Goal: Transaction & Acquisition: Subscribe to service/newsletter

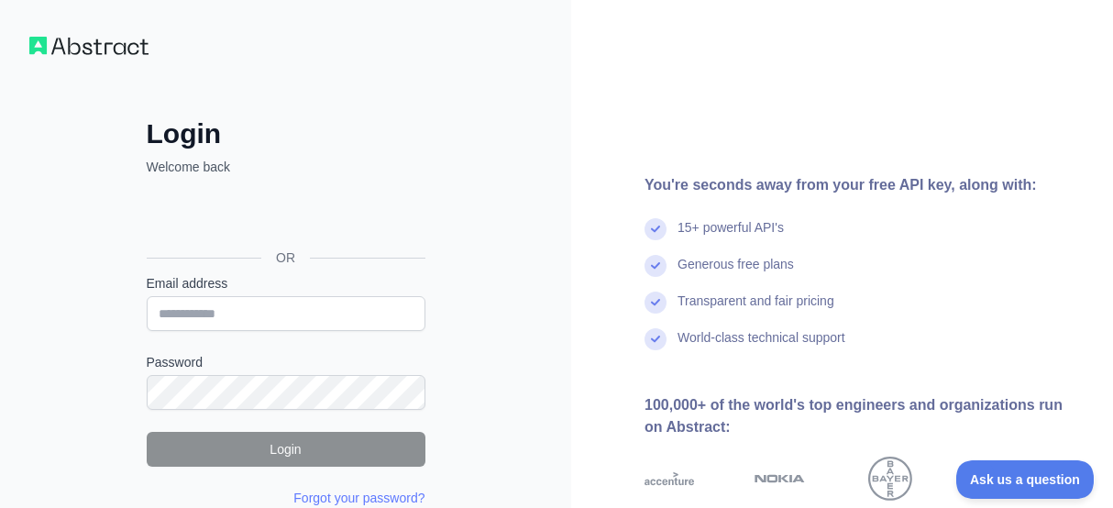
click at [99, 60] on div "Login Welcome back OR Email address Password Login Forgot your password? Please…" at bounding box center [285, 350] width 571 height 700
click at [100, 47] on img at bounding box center [88, 46] width 119 height 18
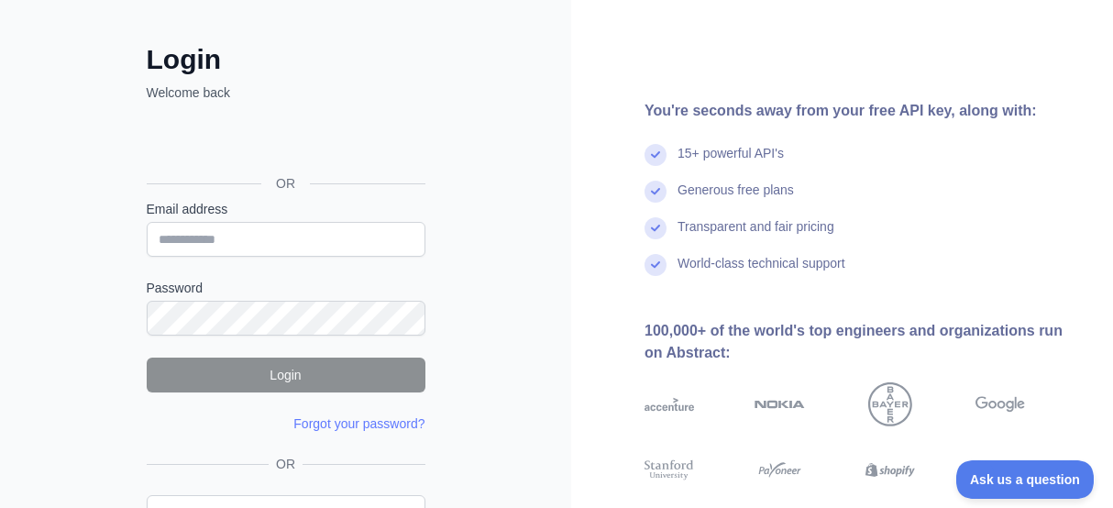
click at [458, 221] on div "Login Welcome back OR Email address Password Login Forgot your password? Please…" at bounding box center [286, 312] width 352 height 539
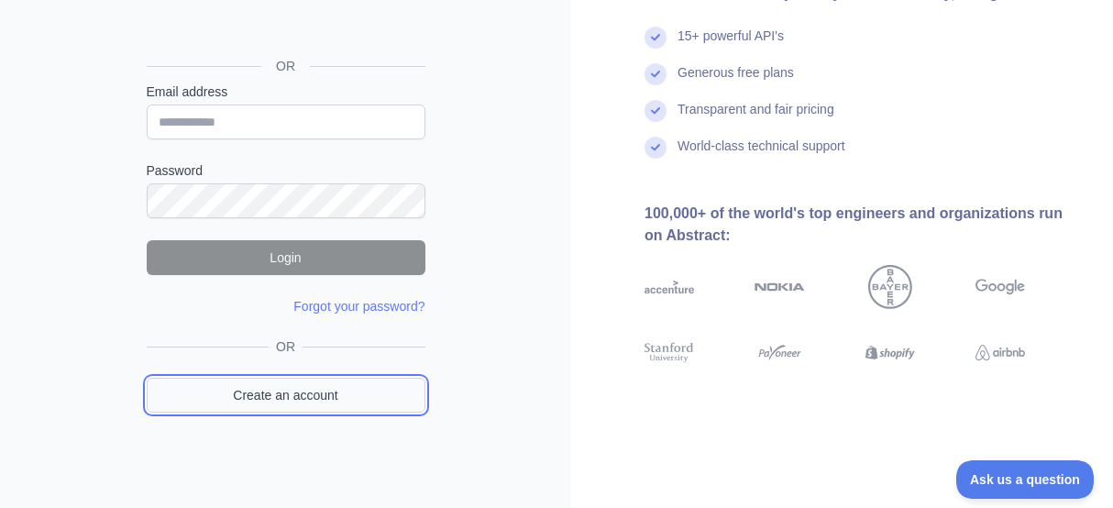
click at [305, 403] on link "Create an account" at bounding box center [286, 395] width 279 height 35
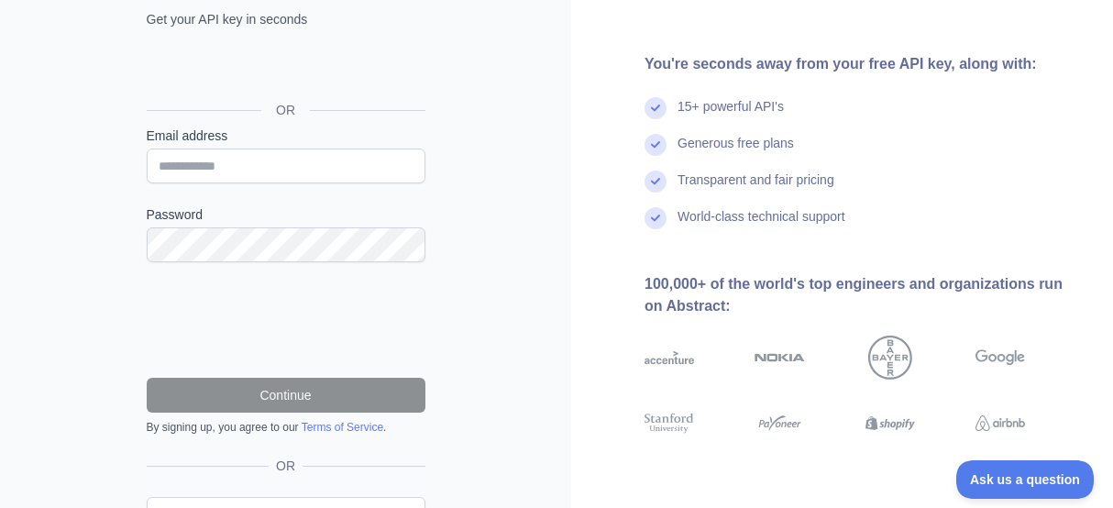
scroll to position [100, 0]
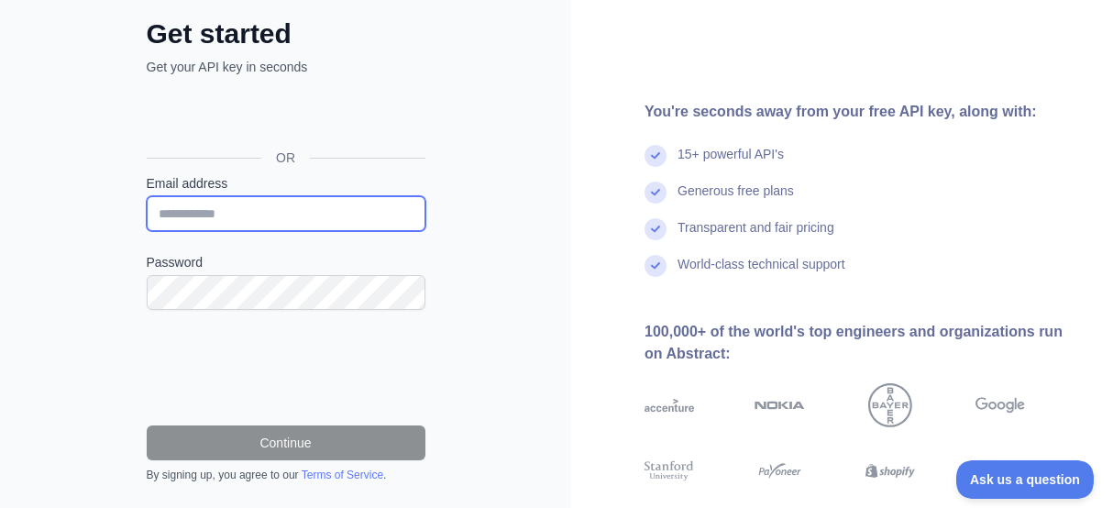
click at [241, 203] on input "Email address" at bounding box center [286, 213] width 279 height 35
type input "**********"
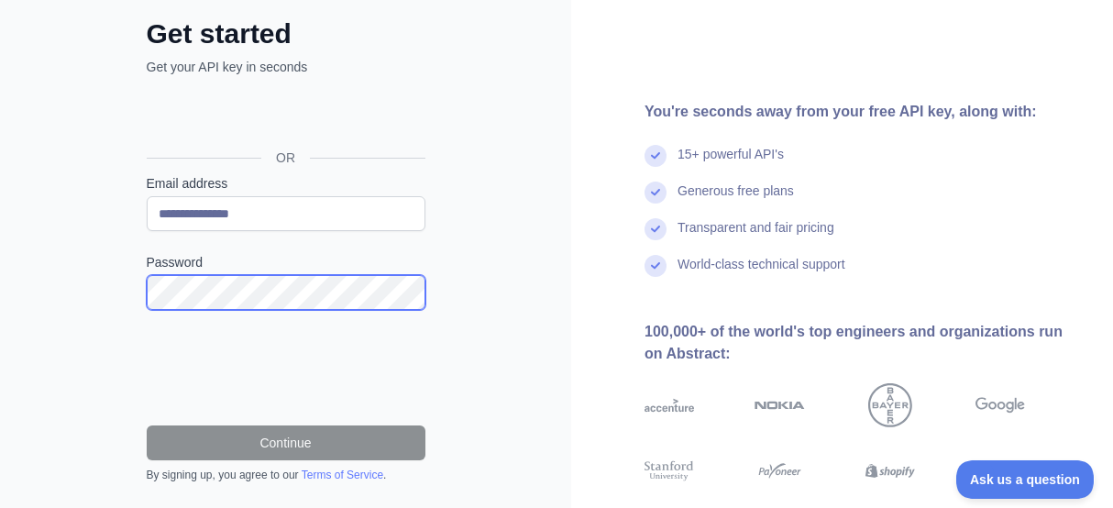
click at [147, 310] on div at bounding box center [147, 310] width 0 height 0
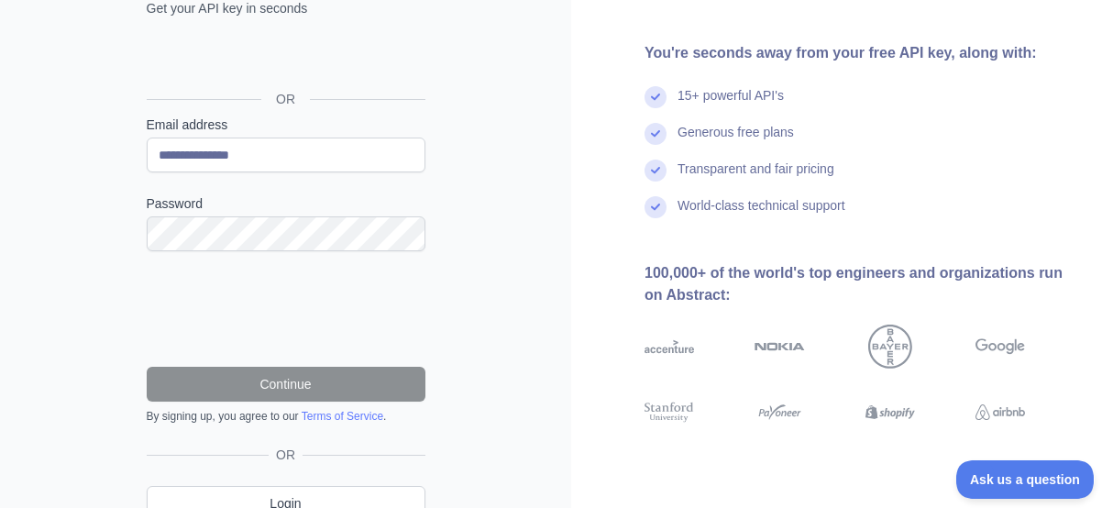
click at [113, 313] on div "**********" at bounding box center [286, 254] width 352 height 591
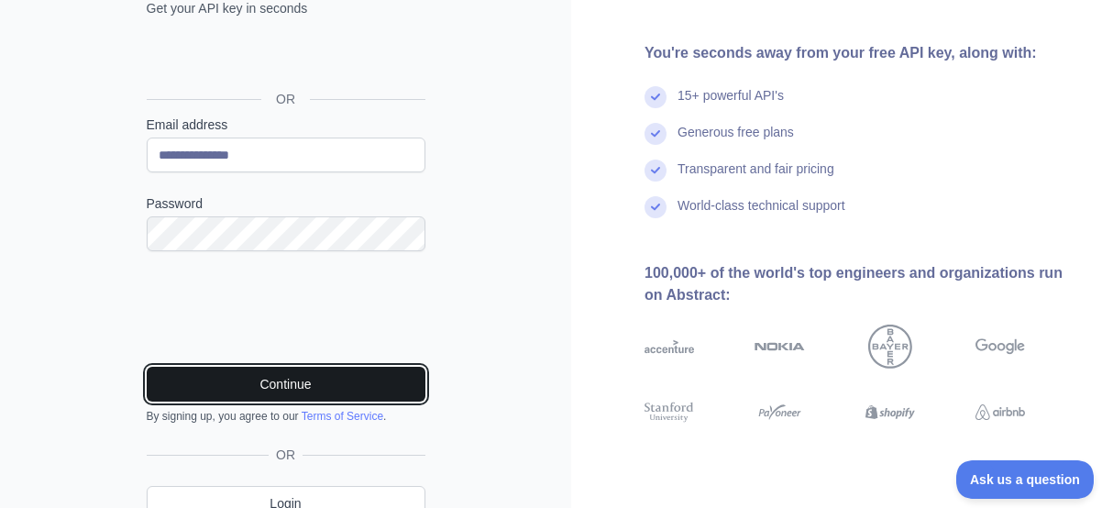
click at [285, 385] on button "Continue" at bounding box center [286, 384] width 279 height 35
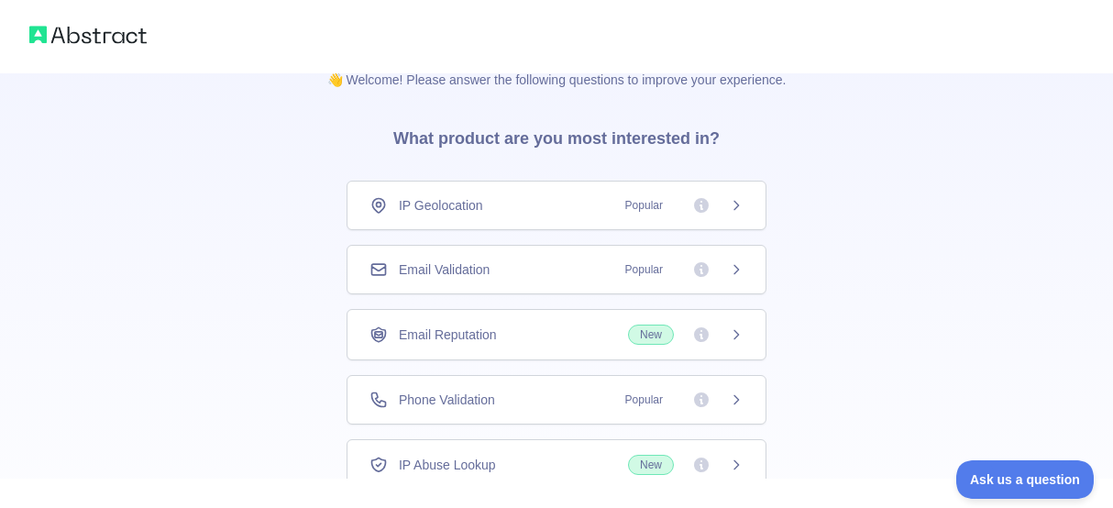
scroll to position [57, 0]
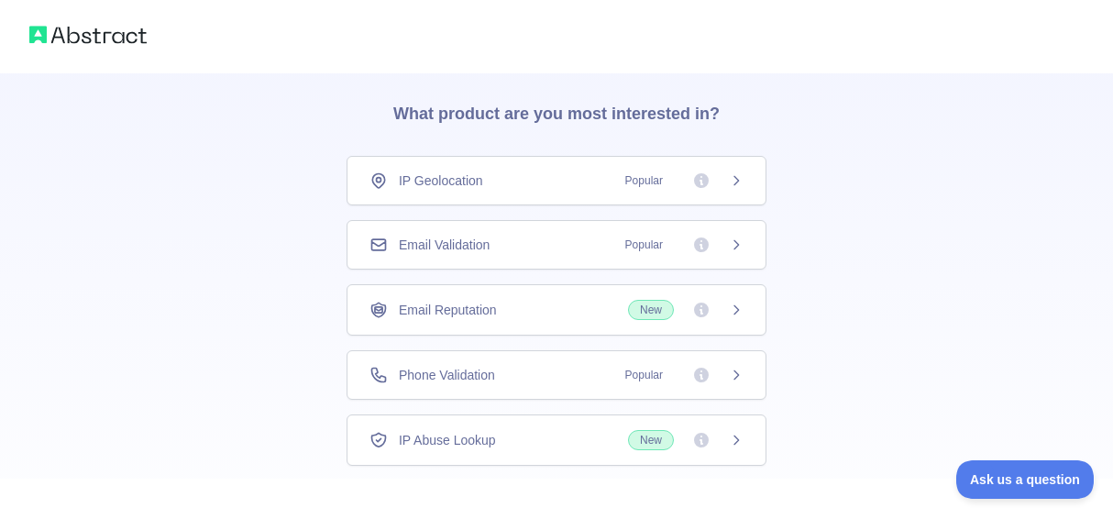
click at [668, 368] on span "Popular" at bounding box center [644, 375] width 60 height 18
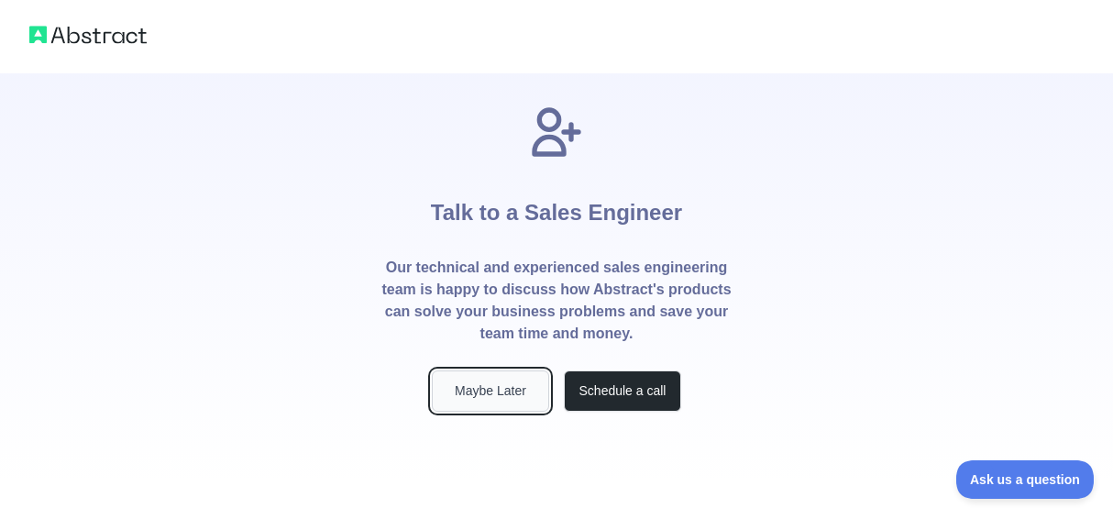
click at [477, 399] on button "Maybe Later" at bounding box center [490, 390] width 117 height 41
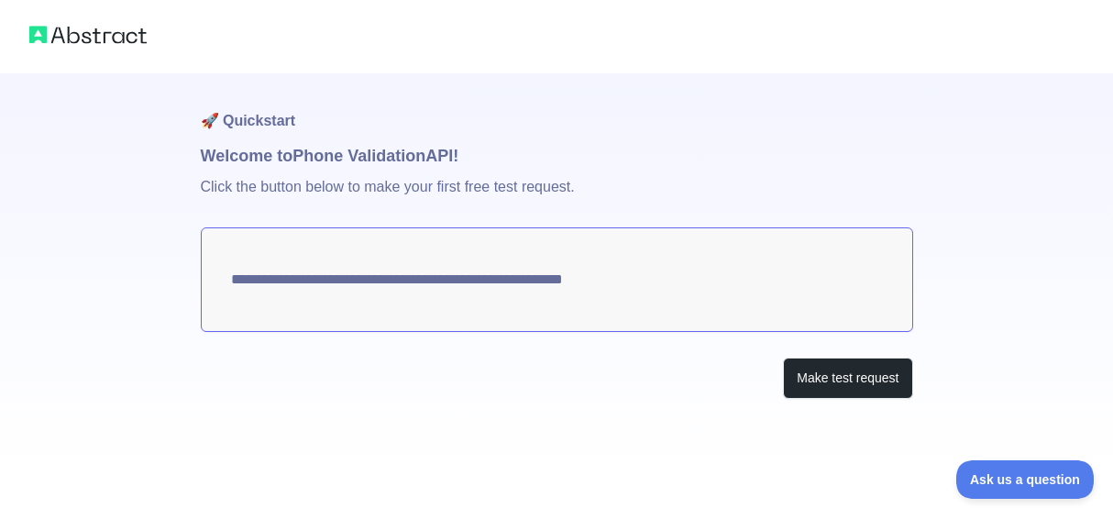
click at [89, 55] on div at bounding box center [556, 36] width 1113 height 73
click at [89, 36] on img at bounding box center [87, 35] width 117 height 26
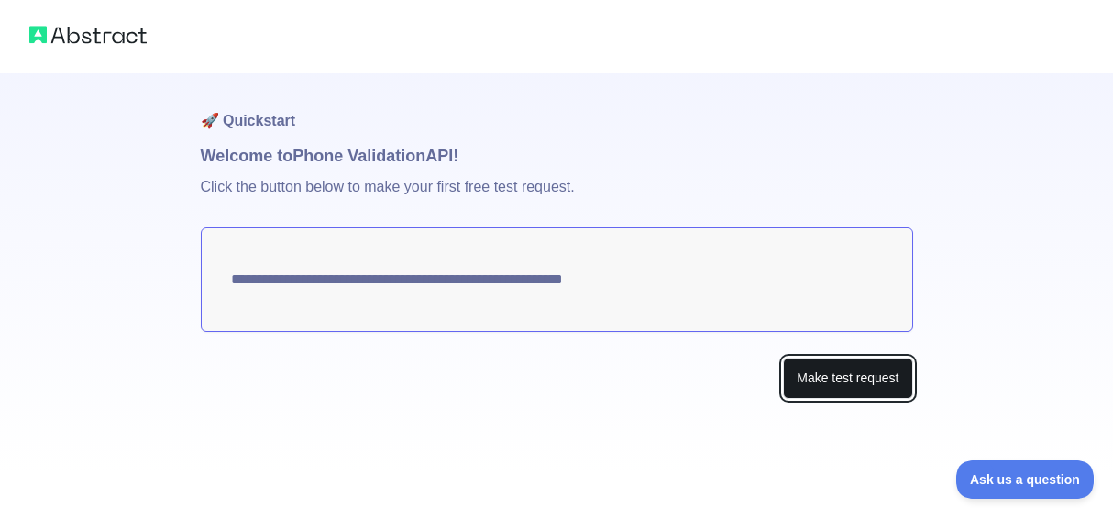
click at [850, 373] on button "Make test request" at bounding box center [847, 377] width 129 height 41
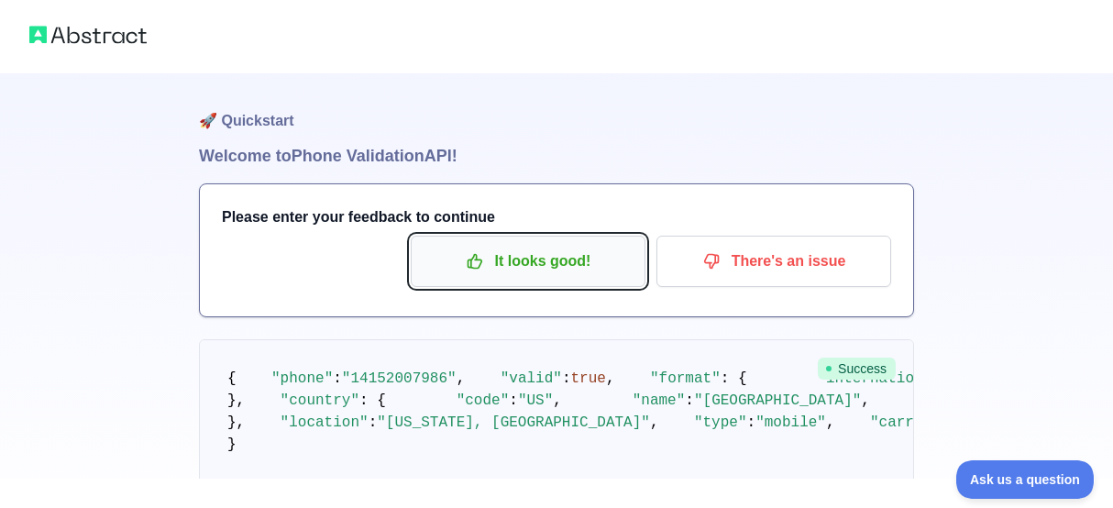
click at [601, 260] on p "It looks good!" at bounding box center [527, 261] width 207 height 31
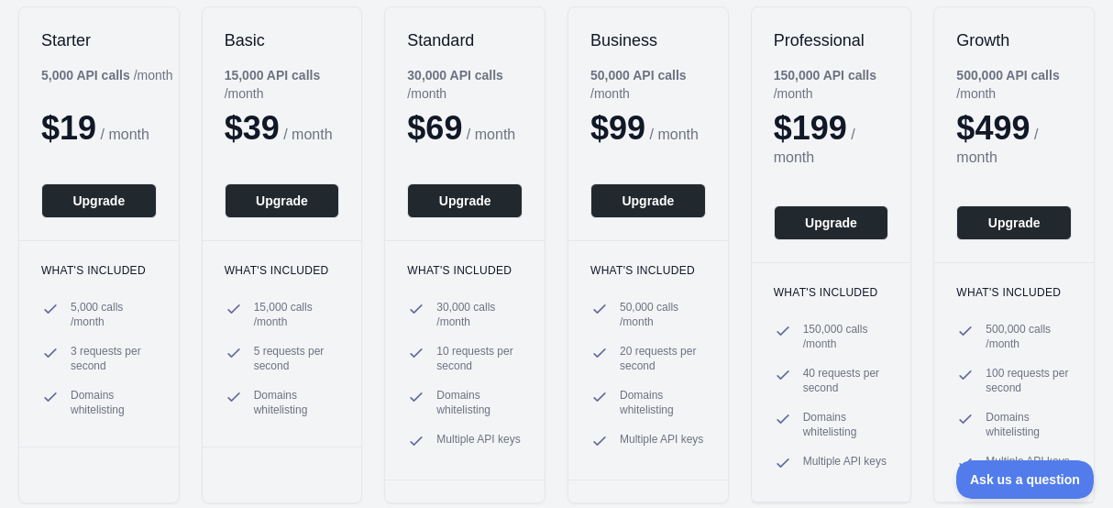
scroll to position [202, 0]
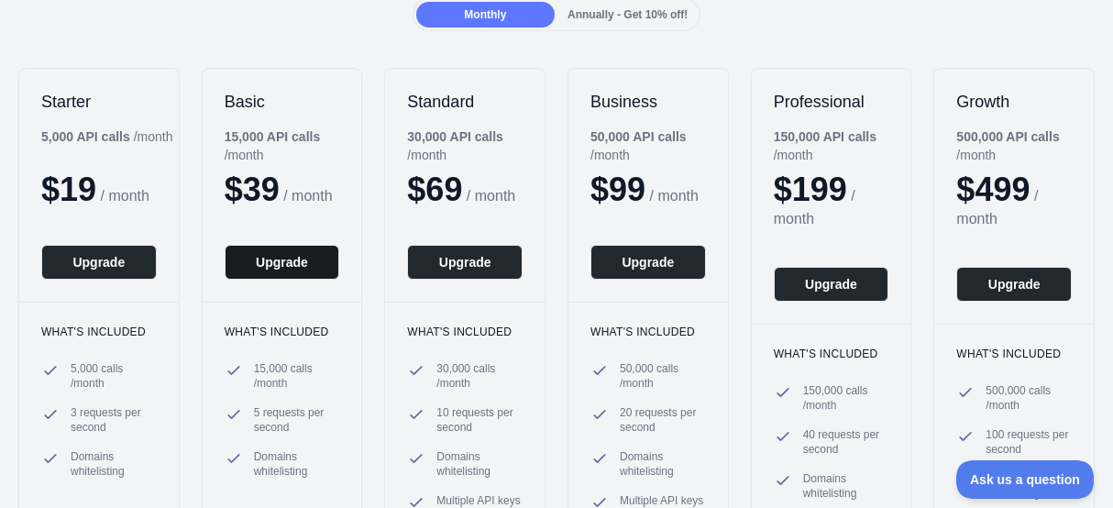
click at [297, 280] on button "Upgrade" at bounding box center [282, 262] width 115 height 35
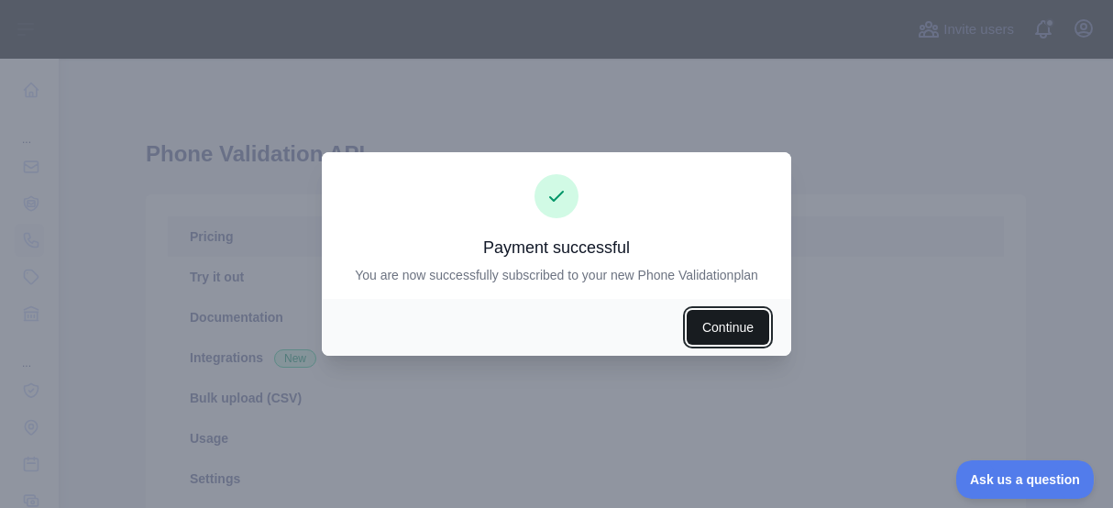
click at [730, 331] on button "Continue" at bounding box center [727, 327] width 82 height 35
